Goal: Transaction & Acquisition: Purchase product/service

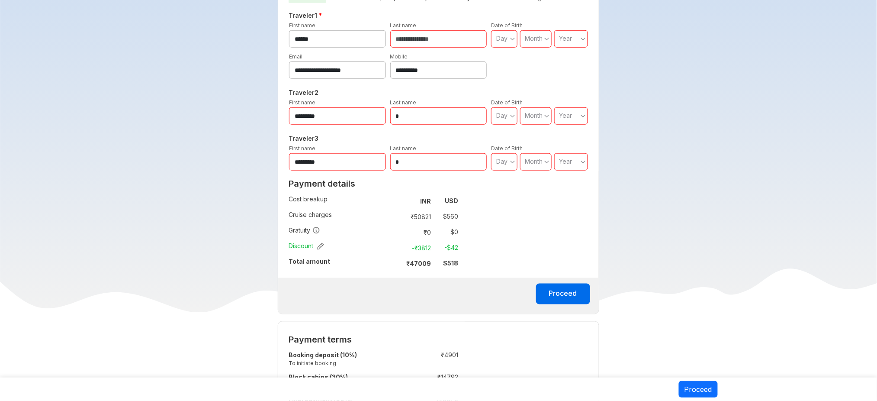
scroll to position [316, 0]
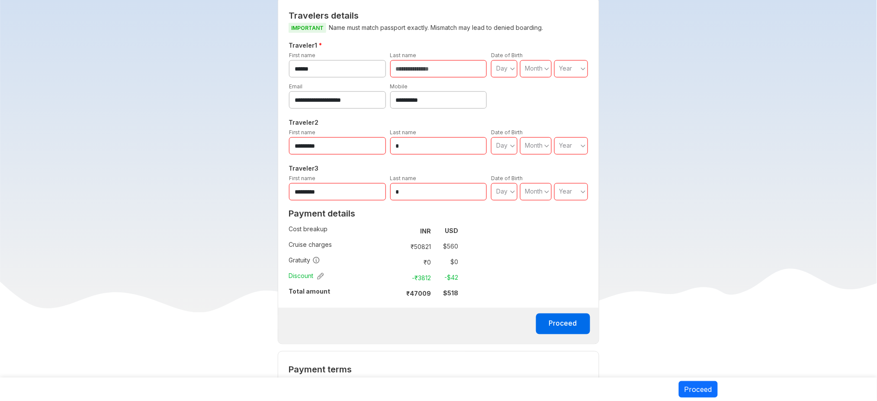
scroll to position [286, 0]
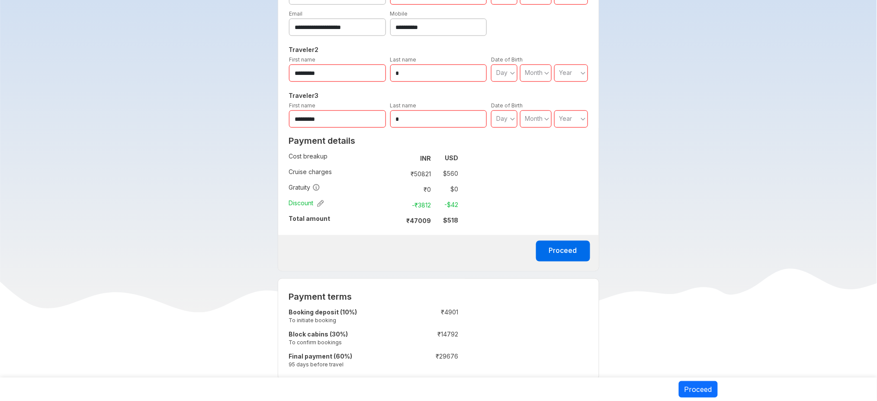
scroll to position [285, 0]
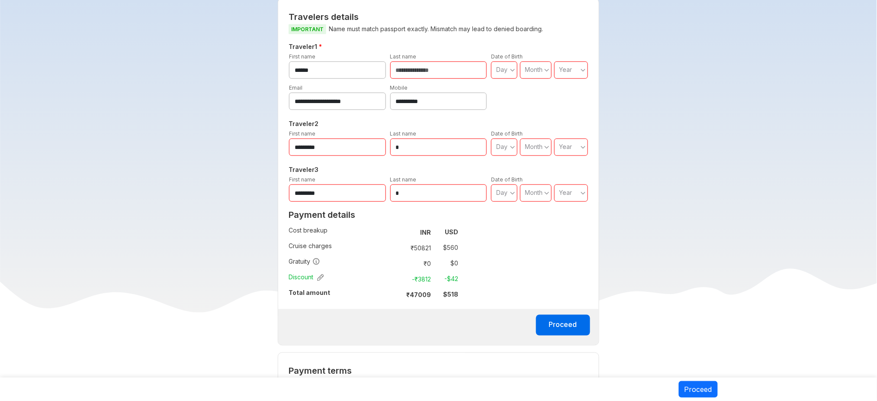
click at [572, 66] on span "Year" at bounding box center [565, 69] width 13 height 7
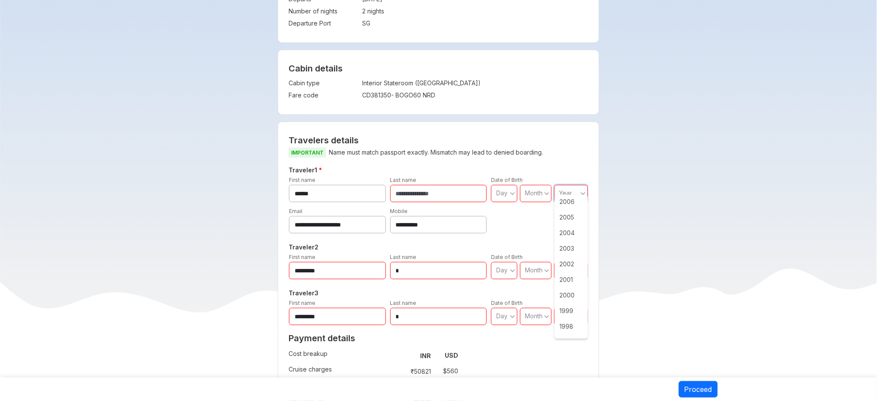
scroll to position [0, 0]
click at [511, 189] on icon "angle down" at bounding box center [512, 193] width 5 height 9
click at [455, 185] on input "text" at bounding box center [438, 193] width 97 height 17
click at [513, 189] on icon "angle down" at bounding box center [512, 193] width 5 height 9
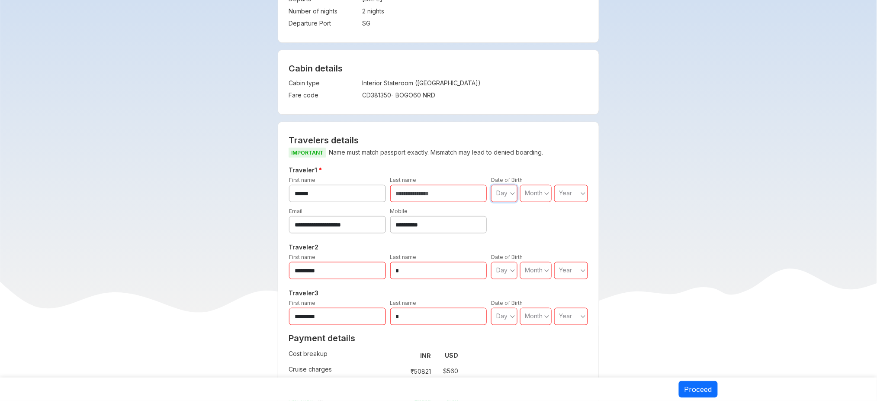
click at [541, 189] on span "Month" at bounding box center [534, 192] width 18 height 7
click at [578, 189] on div "Year" at bounding box center [569, 193] width 20 height 9
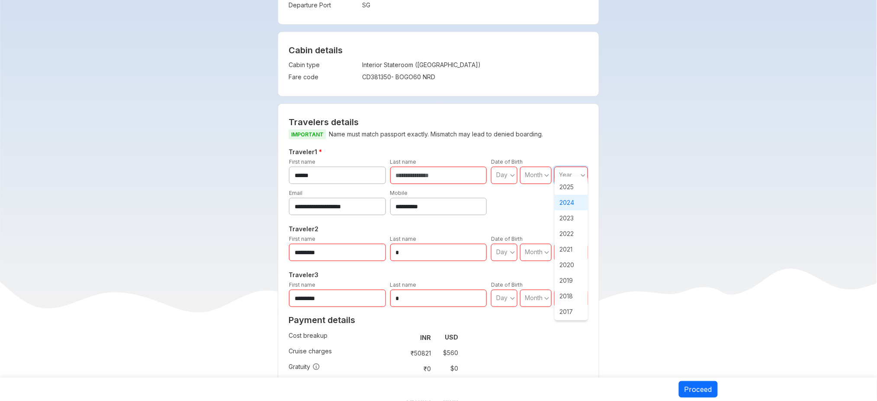
scroll to position [67, 0]
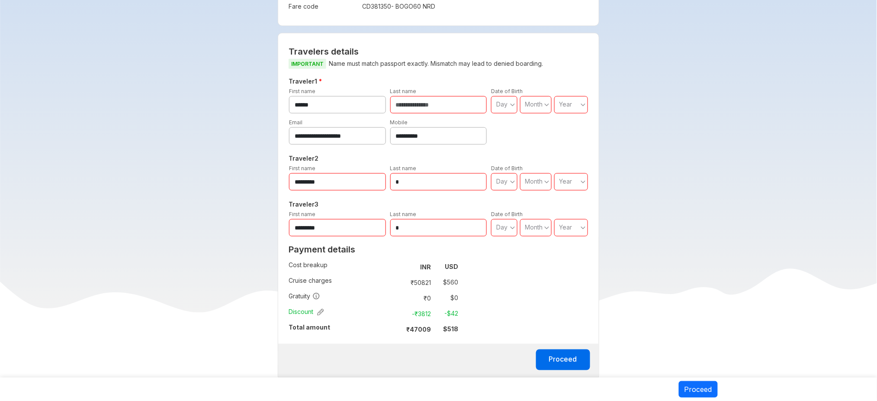
scroll to position [246, 0]
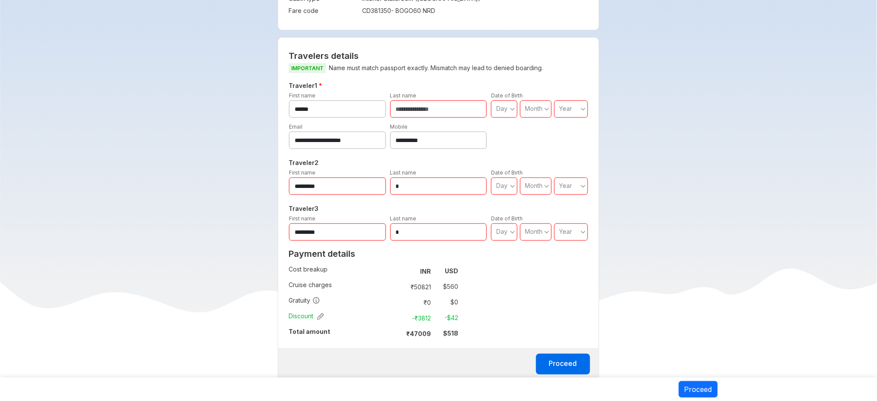
click at [457, 131] on input "**********" at bounding box center [438, 139] width 97 height 17
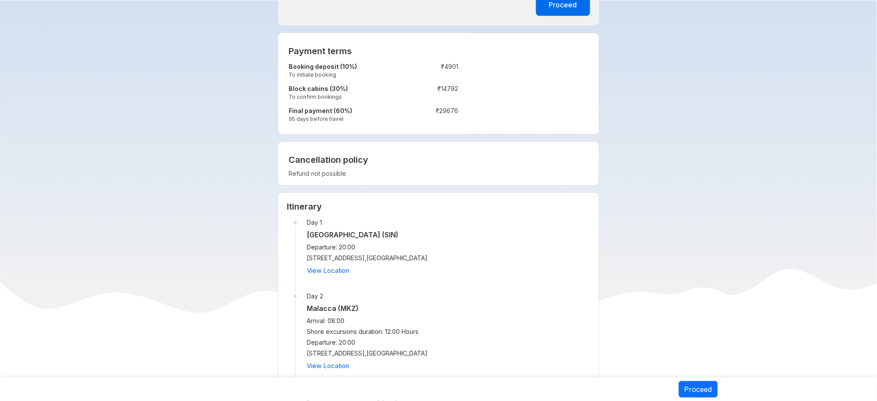
scroll to position [604, 0]
click at [340, 170] on p "Refund not possible" at bounding box center [439, 174] width 300 height 9
click at [360, 170] on p "Refund not possible" at bounding box center [439, 174] width 300 height 9
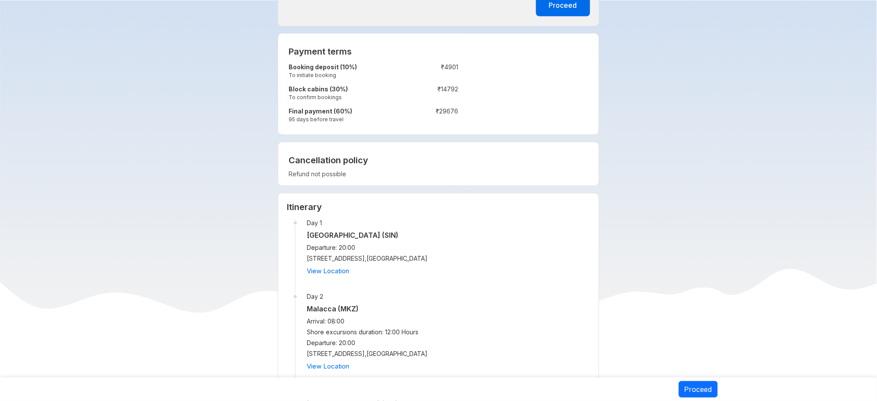
click at [344, 170] on p "Refund not possible" at bounding box center [439, 174] width 300 height 9
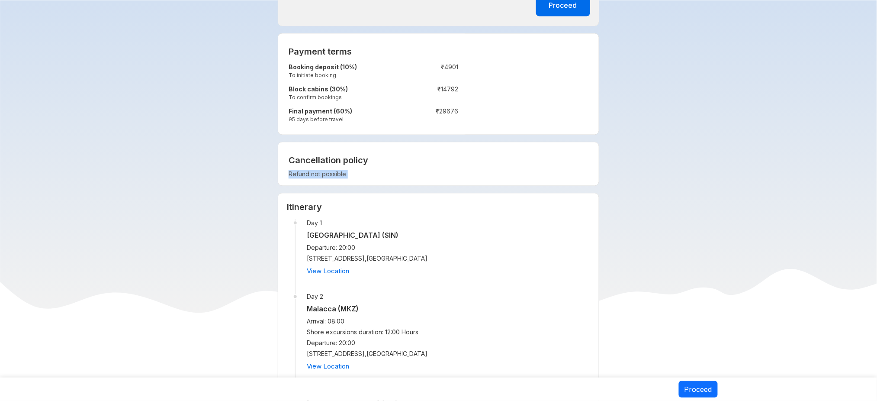
click at [354, 170] on p "Refund not possible" at bounding box center [439, 174] width 300 height 9
click at [345, 170] on p "Refund not possible" at bounding box center [439, 174] width 300 height 9
click at [366, 170] on p "Refund not possible" at bounding box center [439, 174] width 300 height 9
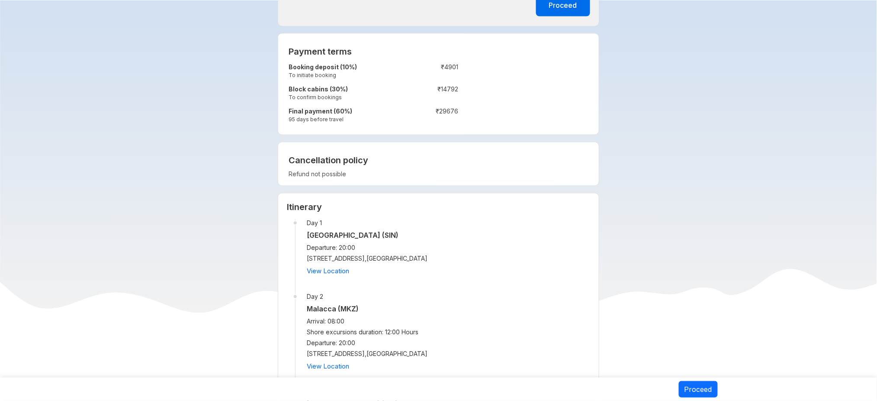
click at [306, 170] on p "Refund not possible" at bounding box center [439, 174] width 300 height 9
click at [414, 157] on h2 "Cancellation policy" at bounding box center [439, 160] width 300 height 10
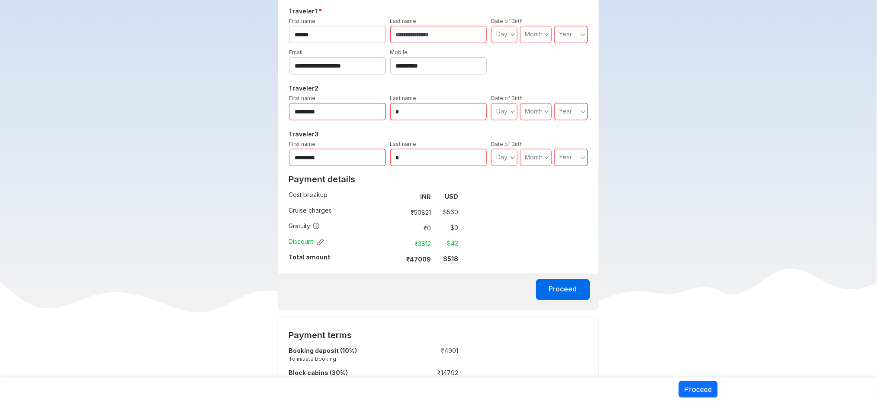
scroll to position [318, 0]
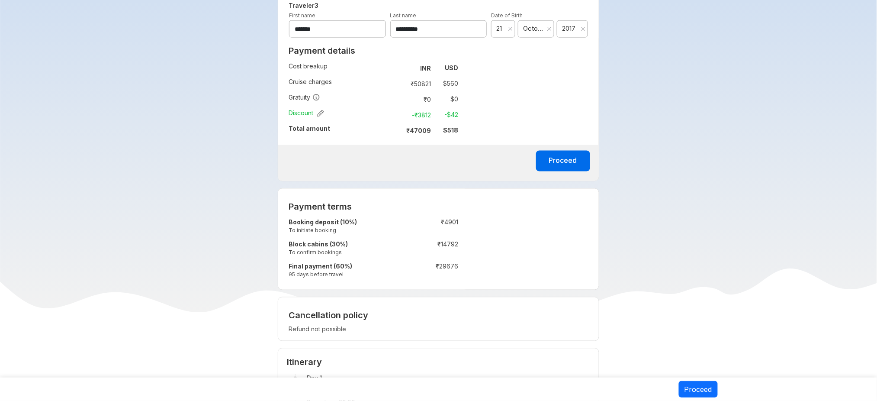
scroll to position [449, 0]
click at [551, 151] on button "Proceed" at bounding box center [563, 161] width 54 height 21
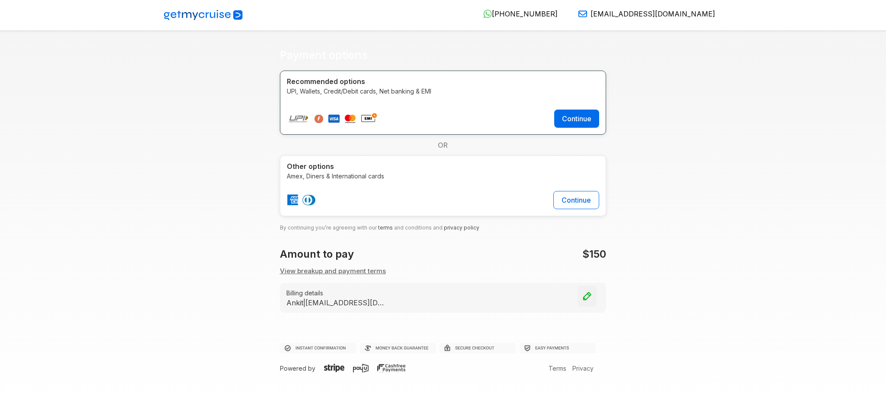
click at [587, 294] on img "button" at bounding box center [587, 296] width 10 height 10
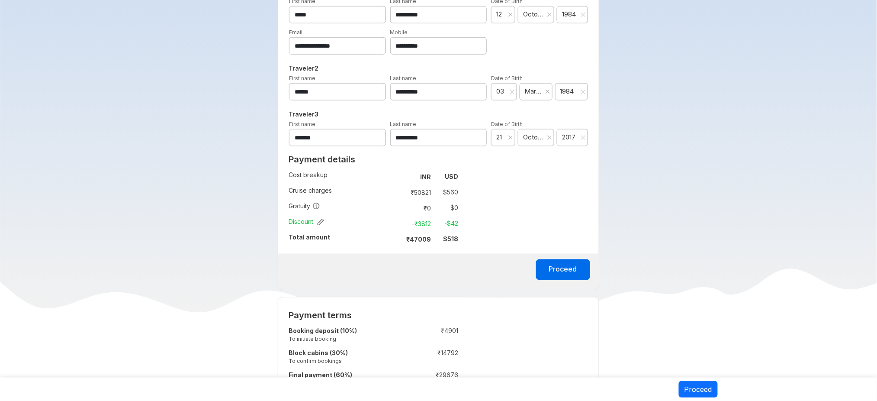
scroll to position [340, 0]
click at [557, 260] on button "Proceed" at bounding box center [563, 270] width 54 height 21
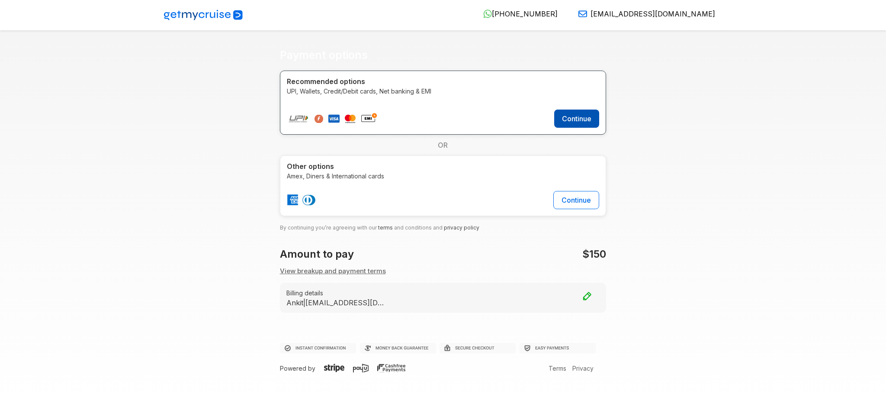
click at [592, 120] on button "Continue" at bounding box center [576, 118] width 45 height 18
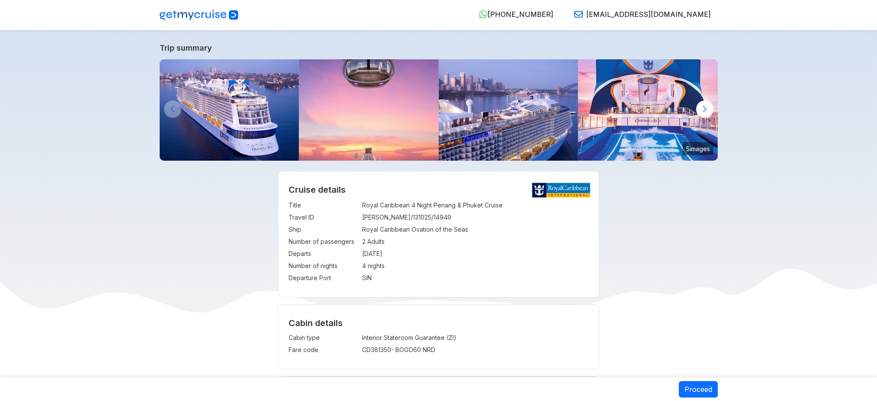
select select "**"
select select "*"
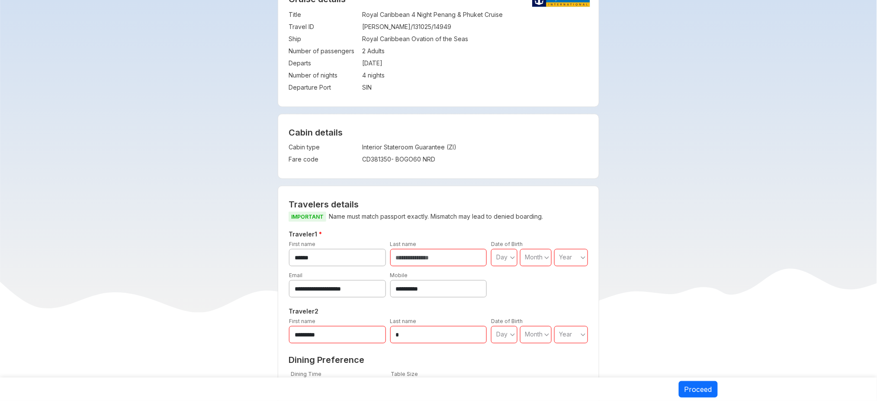
scroll to position [111, 0]
